Goal: Task Accomplishment & Management: Complete application form

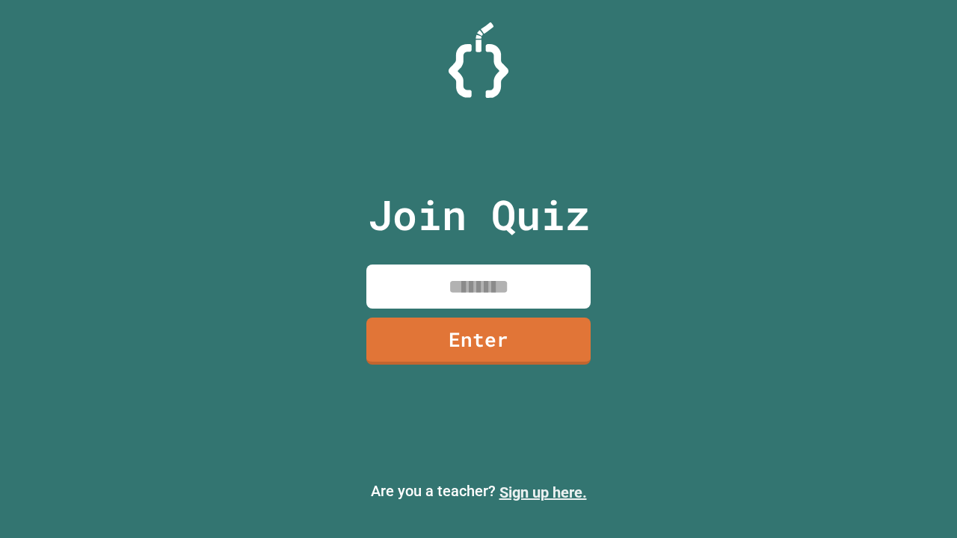
click at [543, 492] on link "Sign up here." at bounding box center [542, 492] width 87 height 18
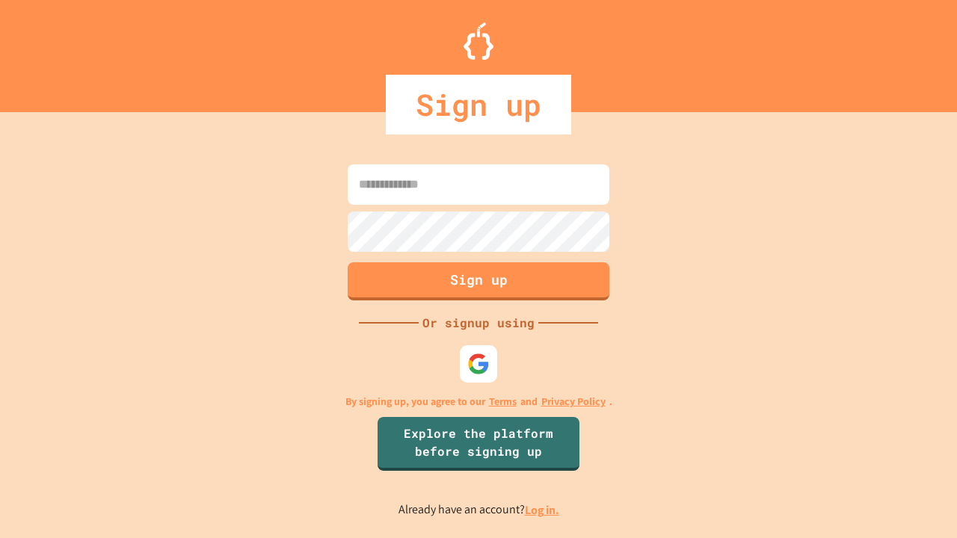
click at [543, 510] on link "Log in." at bounding box center [542, 510] width 34 height 16
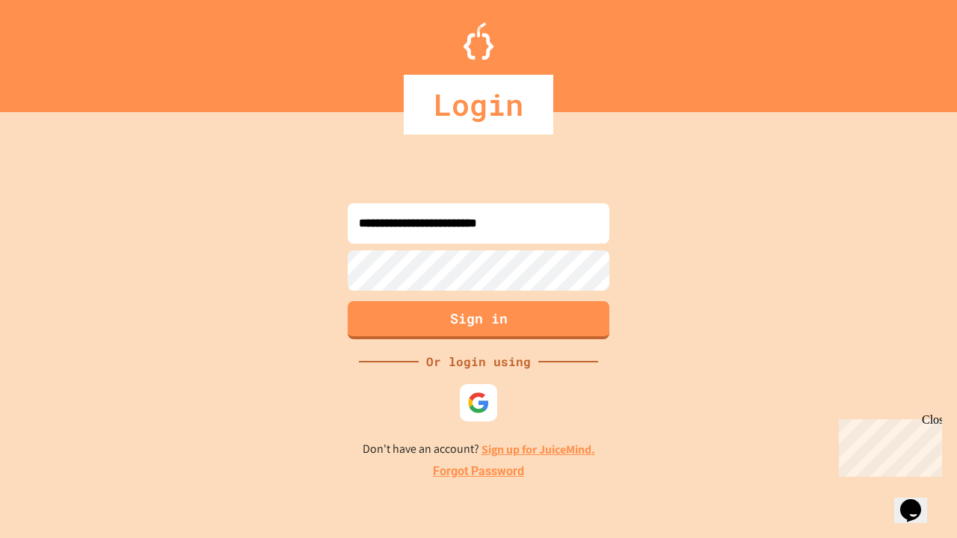
type input "**********"
